Goal: Task Accomplishment & Management: Manage account settings

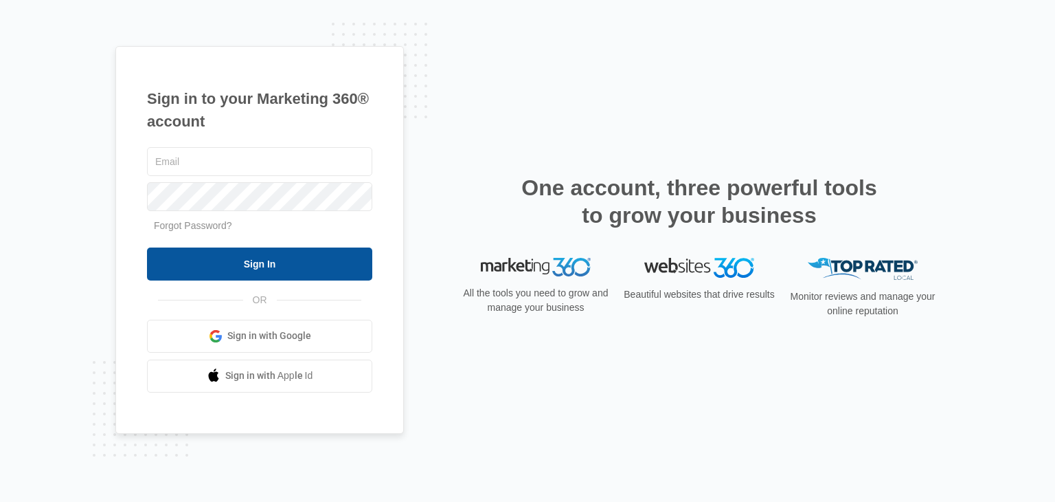
type input "[PERSON_NAME][EMAIL_ADDRESS][DOMAIN_NAME]"
click at [313, 269] on input "Sign In" at bounding box center [259, 263] width 225 height 33
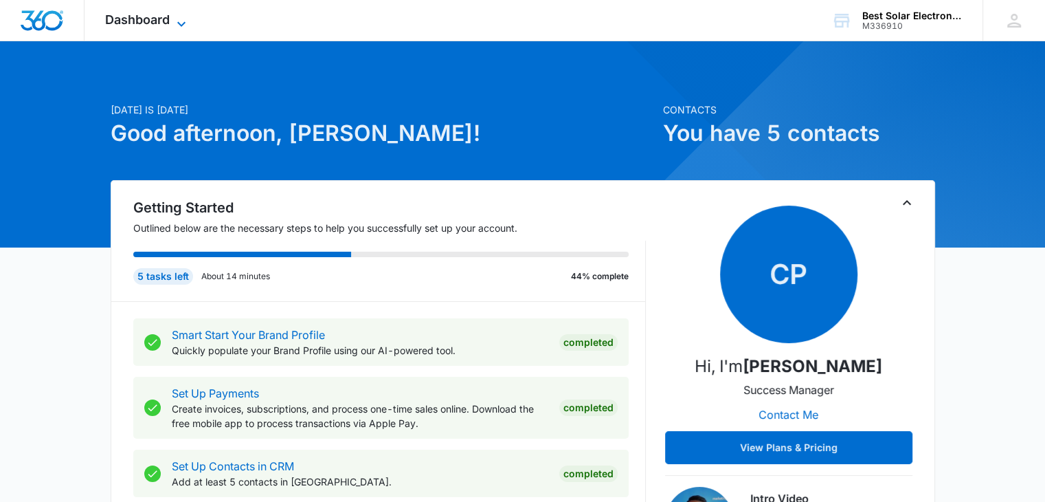
click at [178, 23] on icon at bounding box center [181, 24] width 16 height 16
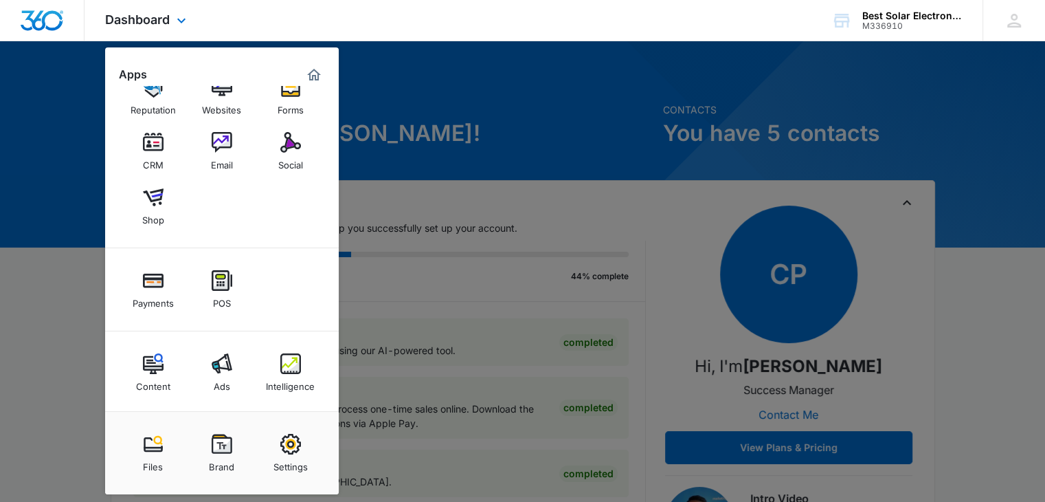
scroll to position [34, 0]
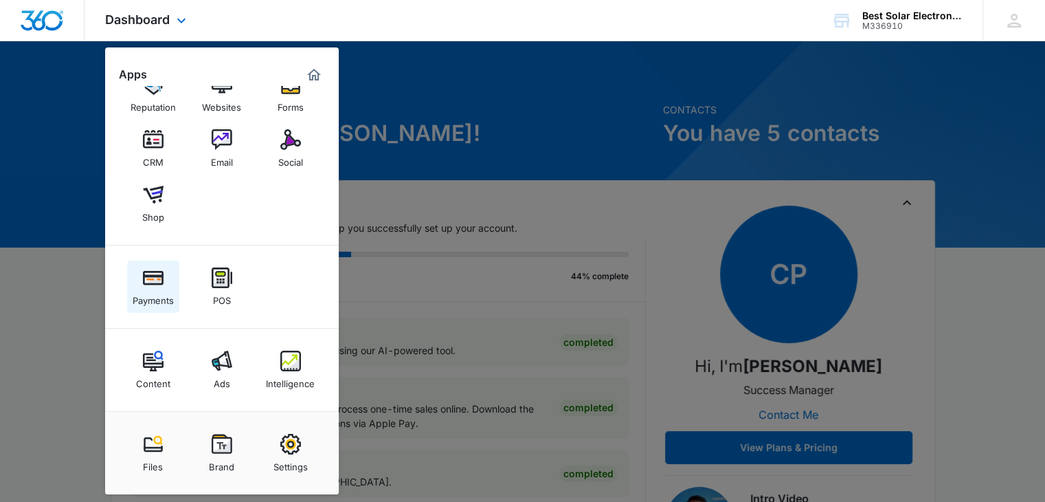
click at [154, 282] on img at bounding box center [153, 277] width 21 height 21
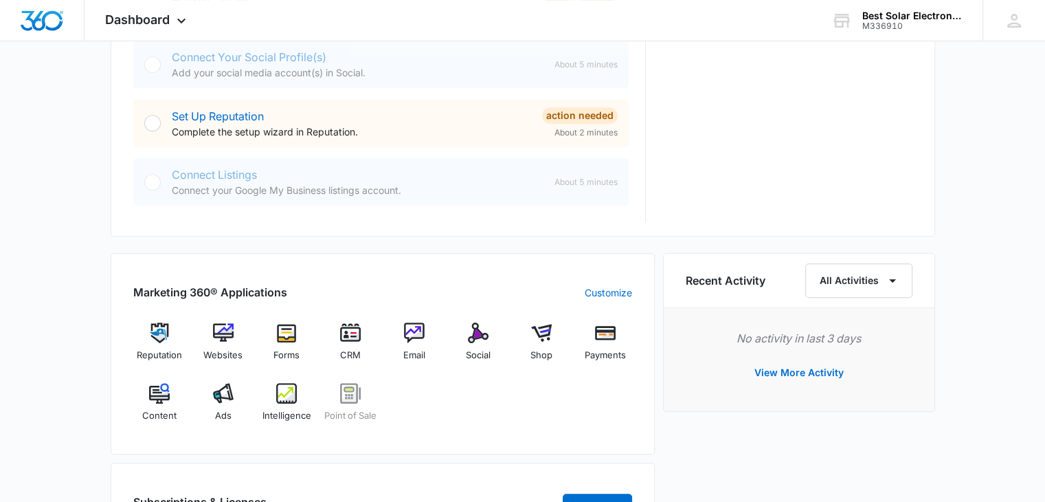
scroll to position [658, 0]
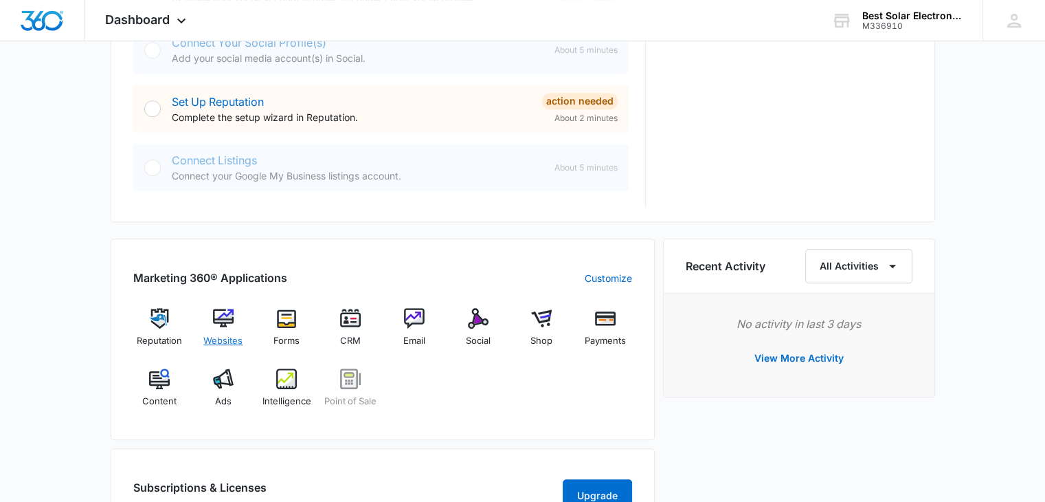
click at [220, 316] on img at bounding box center [223, 318] width 21 height 21
click at [541, 318] on img at bounding box center [541, 318] width 21 height 21
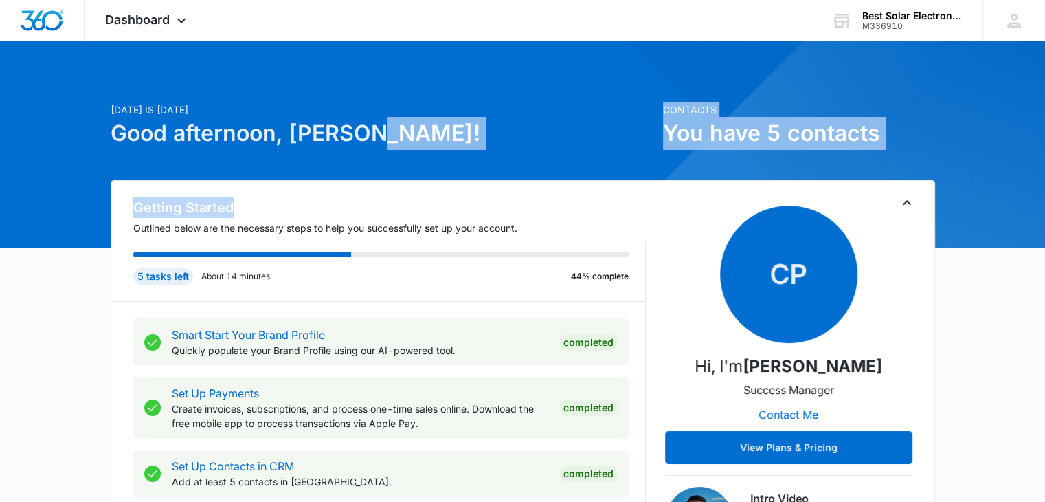
drag, startPoint x: 500, startPoint y: 152, endPoint x: 499, endPoint y: 192, distance: 39.9
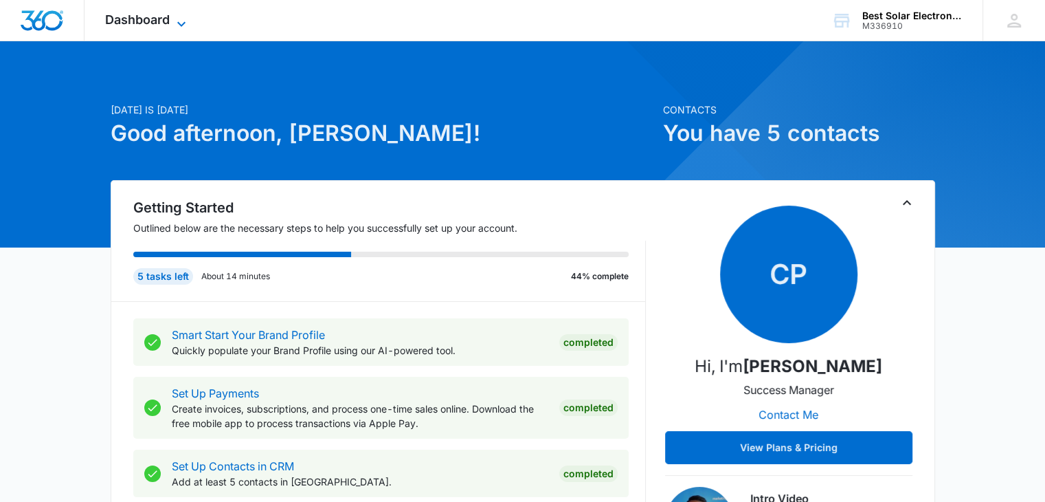
click at [179, 20] on icon at bounding box center [181, 24] width 16 height 16
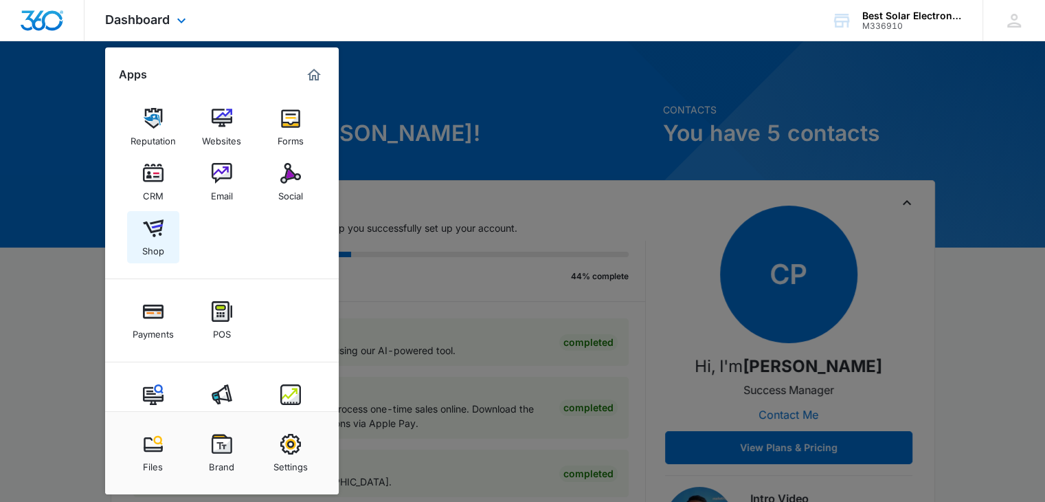
click at [153, 234] on img at bounding box center [153, 228] width 21 height 21
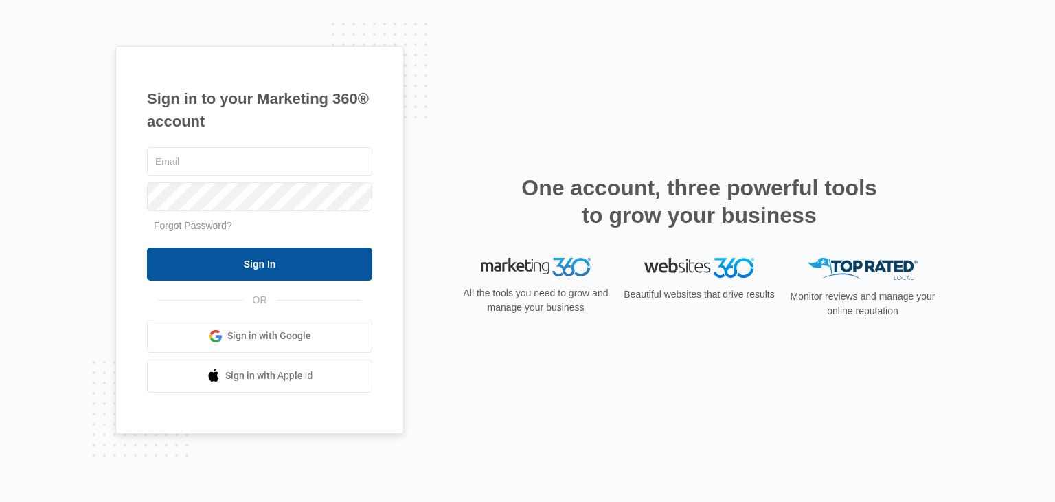
type input "[PERSON_NAME][EMAIL_ADDRESS][DOMAIN_NAME]"
click at [286, 270] on input "Sign In" at bounding box center [259, 263] width 225 height 33
